Goal: Task Accomplishment & Management: Manage account settings

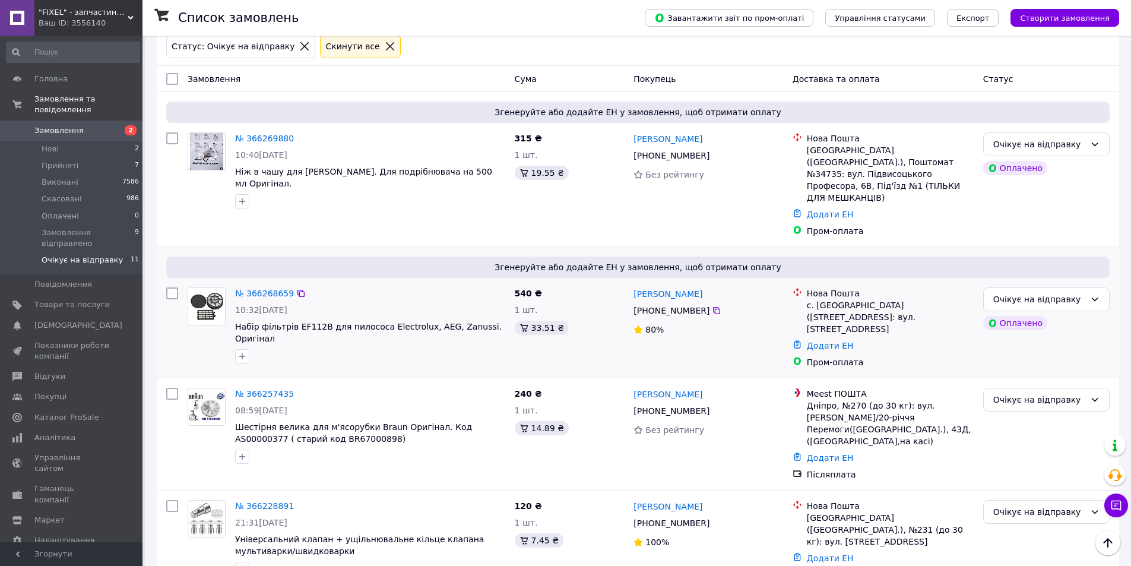
scroll to position [59, 0]
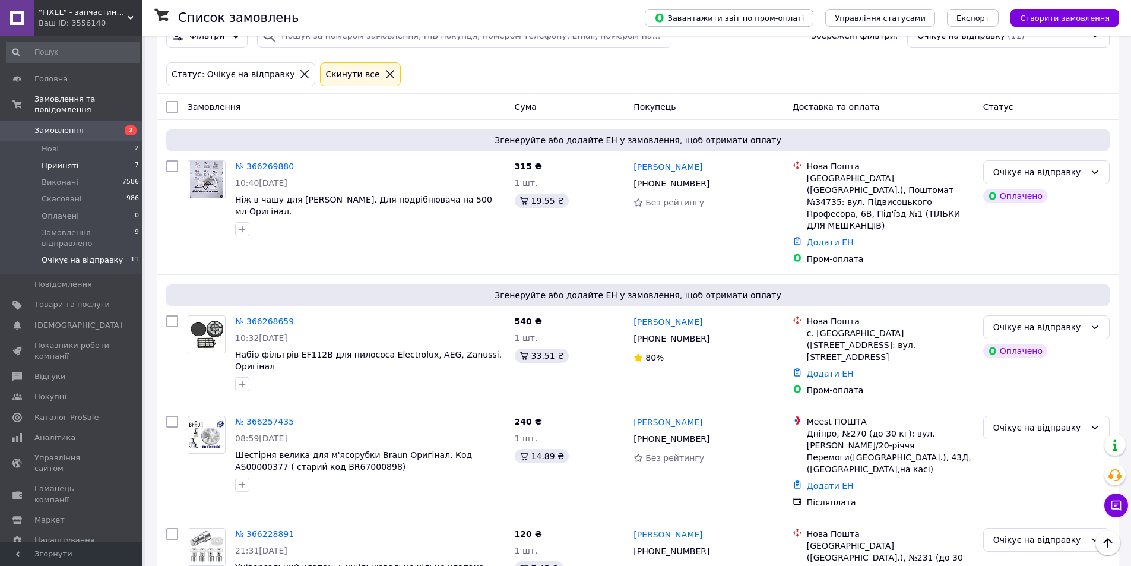
click at [105, 157] on li "Прийняті 7" at bounding box center [73, 165] width 146 height 17
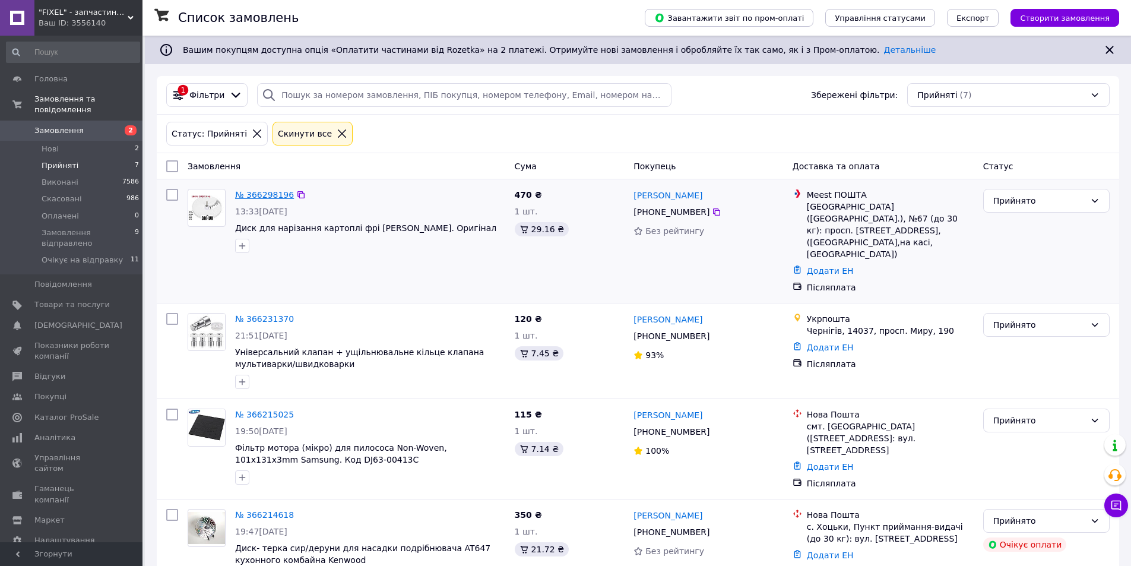
click at [257, 192] on link "№ 366298196" at bounding box center [264, 195] width 59 height 10
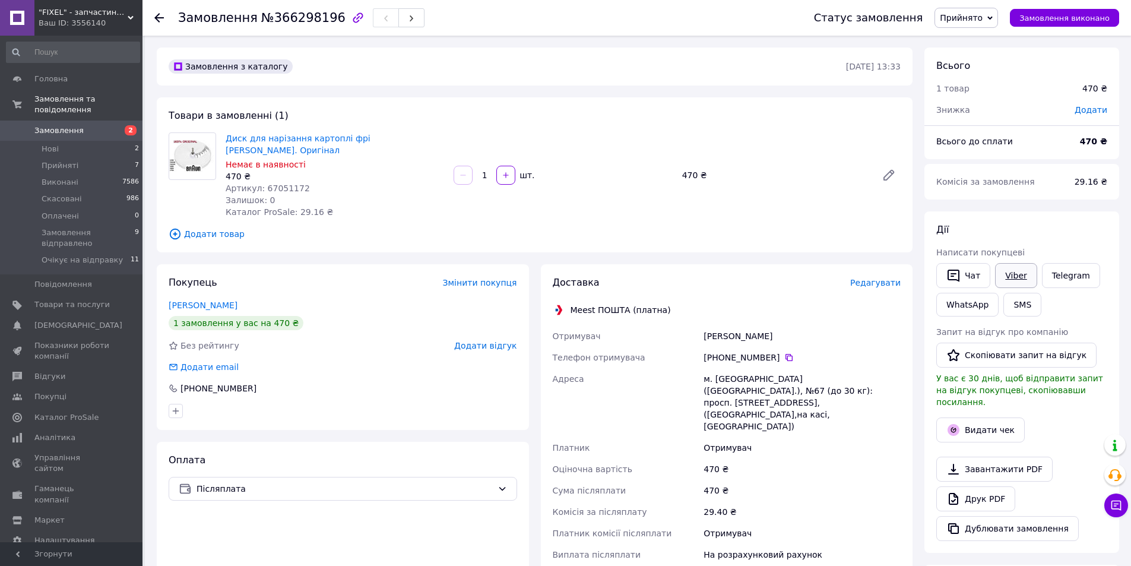
click at [1014, 274] on link "Viber" at bounding box center [1016, 275] width 42 height 25
click at [966, 10] on span "Прийнято" at bounding box center [967, 18] width 64 height 20
click at [992, 113] on li "Очікує на відправку" at bounding box center [992, 113] width 114 height 18
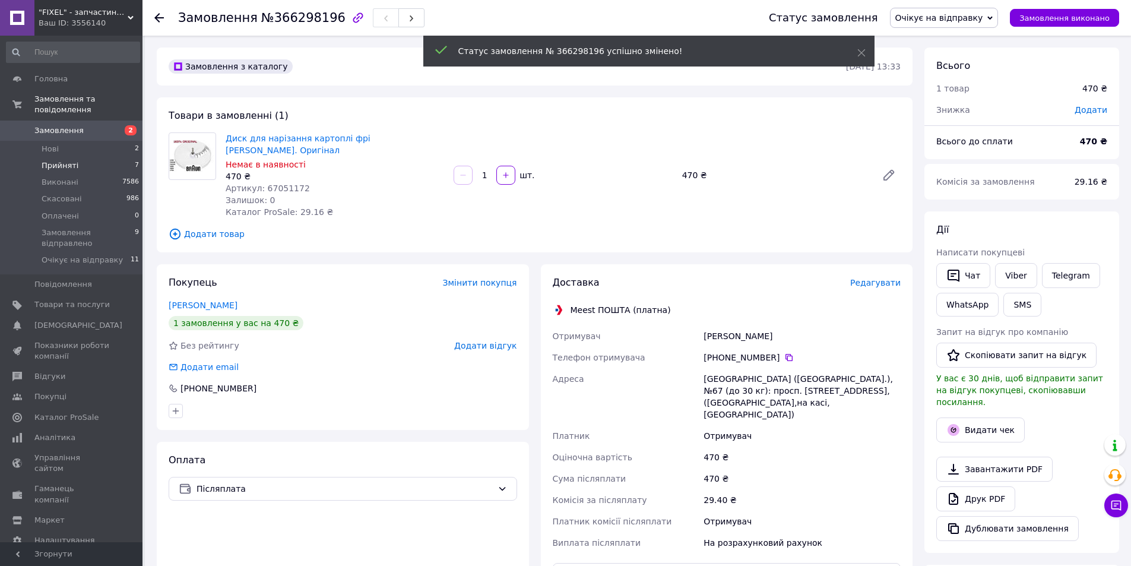
click at [93, 157] on li "Прийняті 7" at bounding box center [73, 165] width 146 height 17
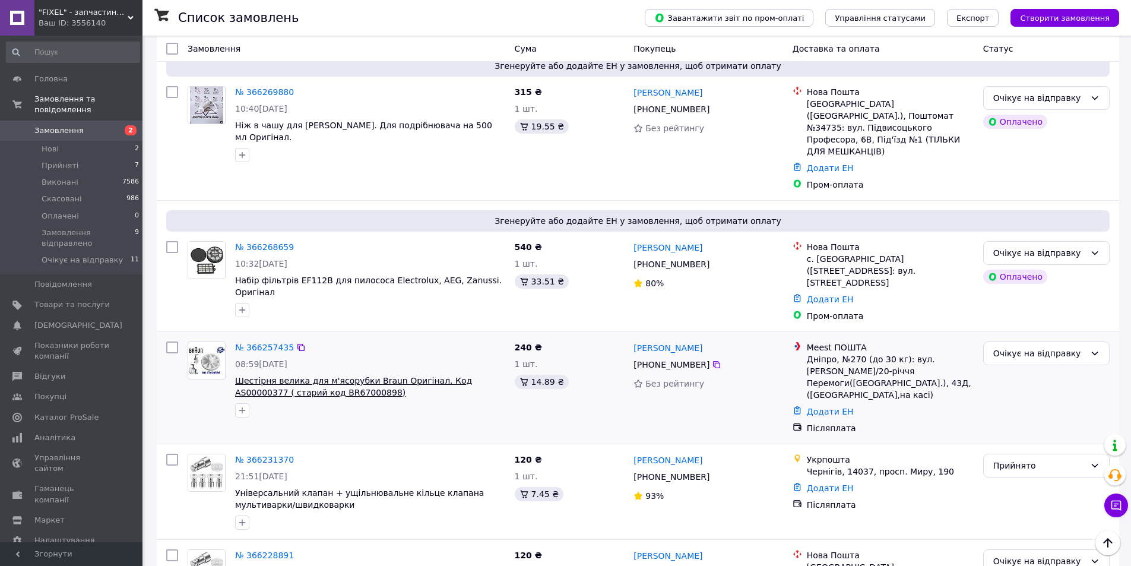
scroll to position [416, 0]
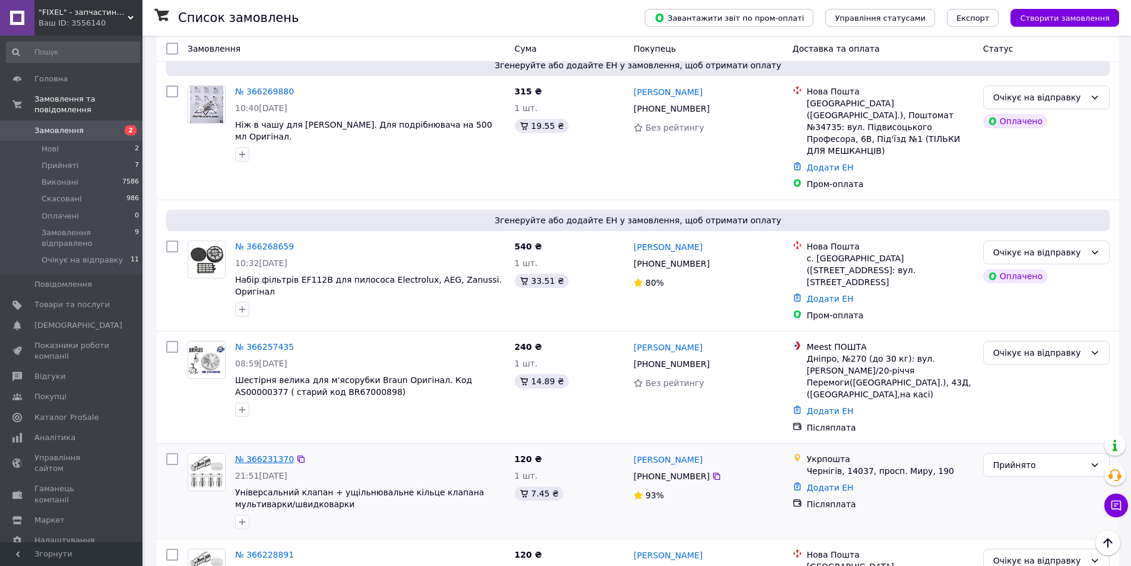
click at [268, 454] on link "№ 366231370" at bounding box center [264, 459] width 59 height 10
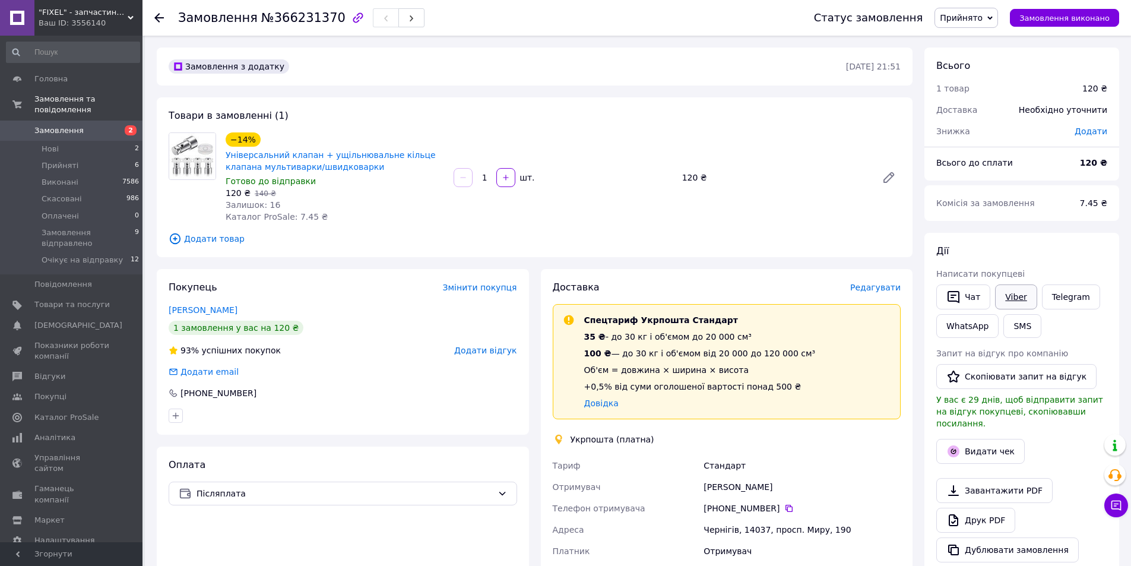
click at [1020, 299] on link "Viber" at bounding box center [1016, 296] width 42 height 25
click at [79, 157] on li "Прийняті 6" at bounding box center [73, 165] width 146 height 17
